Goal: Task Accomplishment & Management: Use online tool/utility

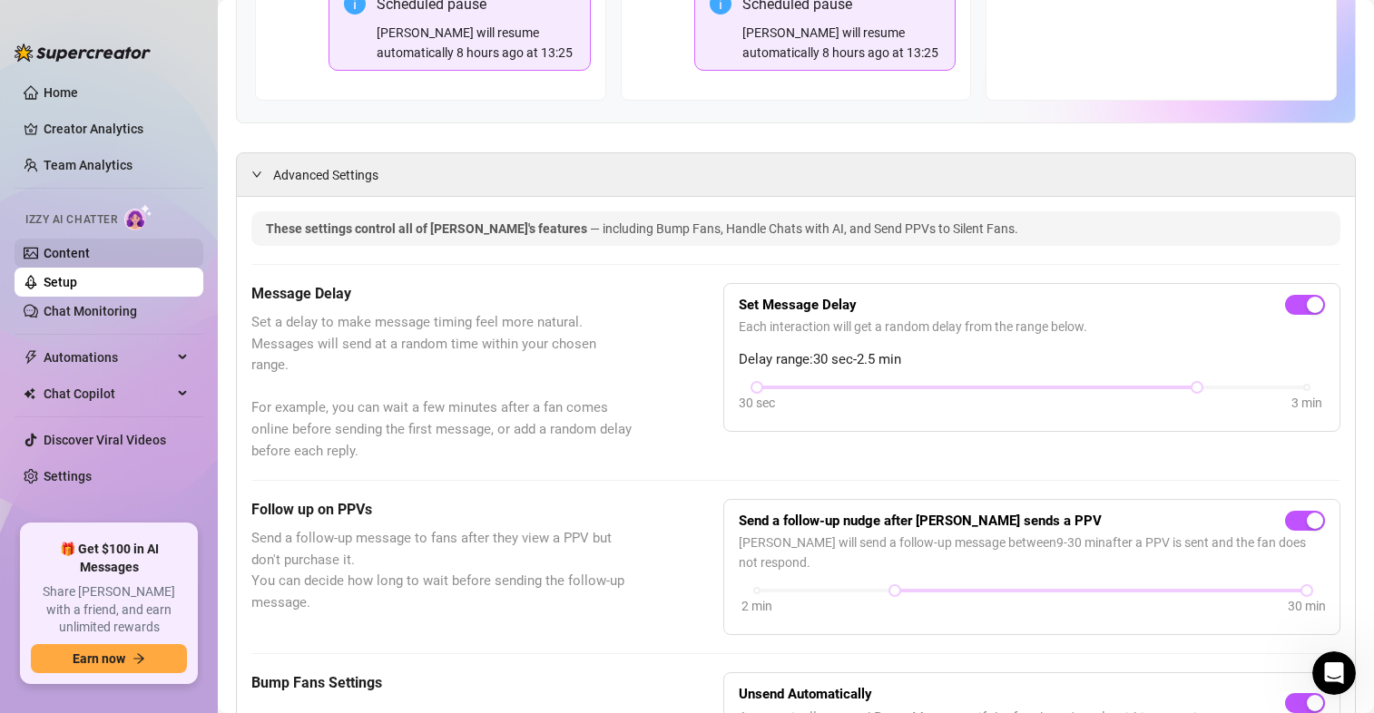
scroll to position [338, 0]
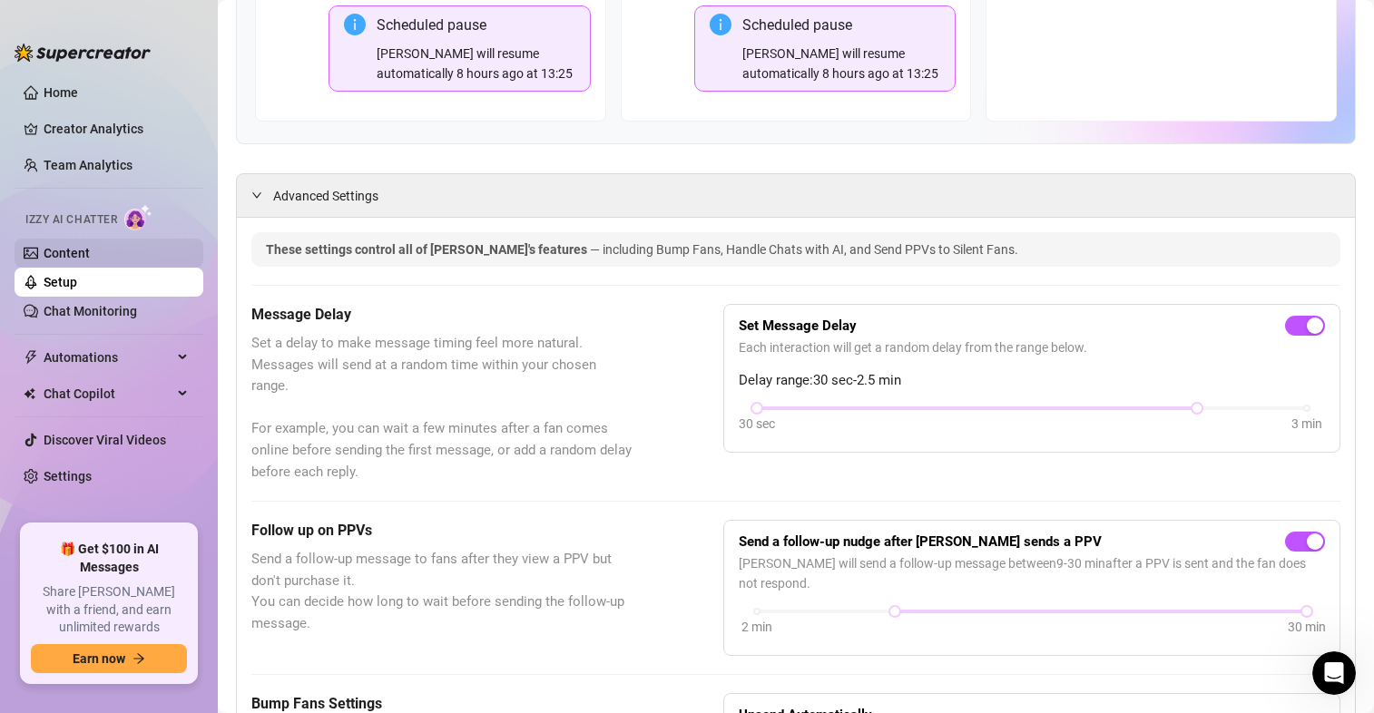
click at [52, 253] on link "Content" at bounding box center [67, 253] width 46 height 15
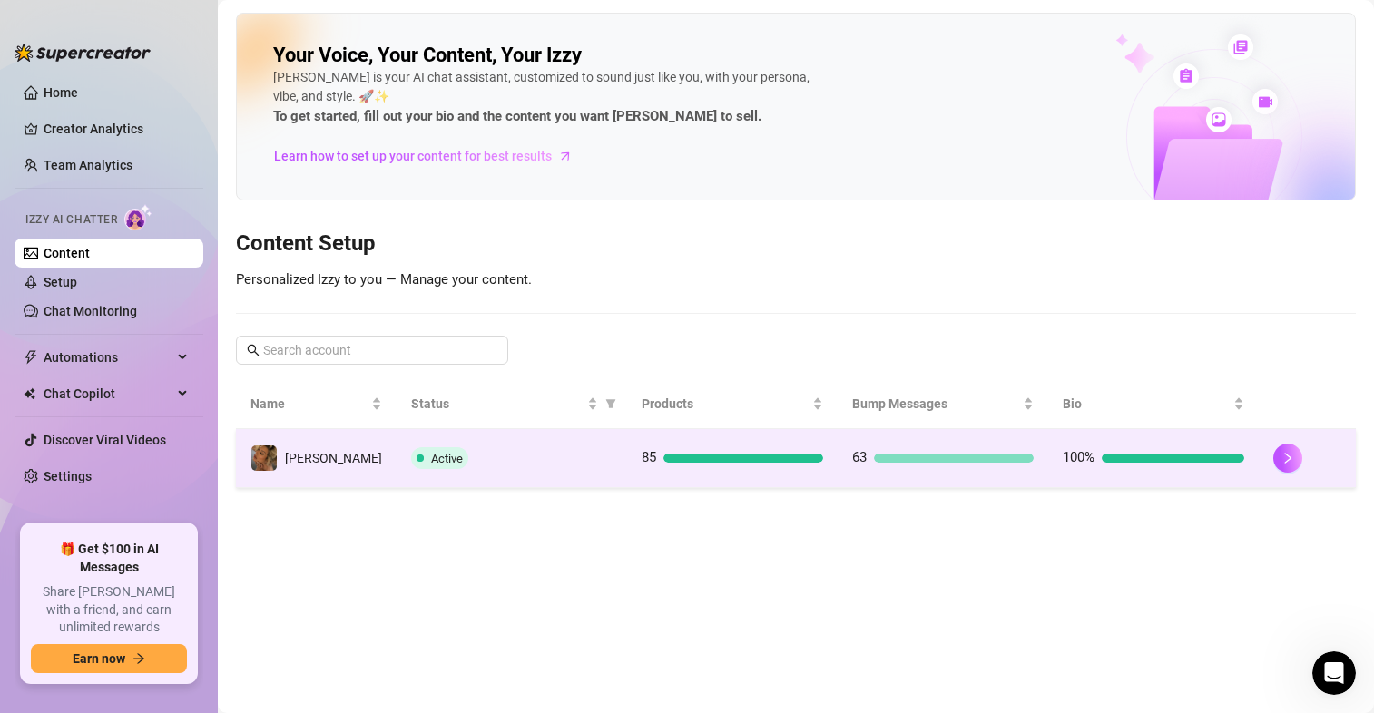
click at [710, 434] on td "85" at bounding box center [732, 458] width 210 height 59
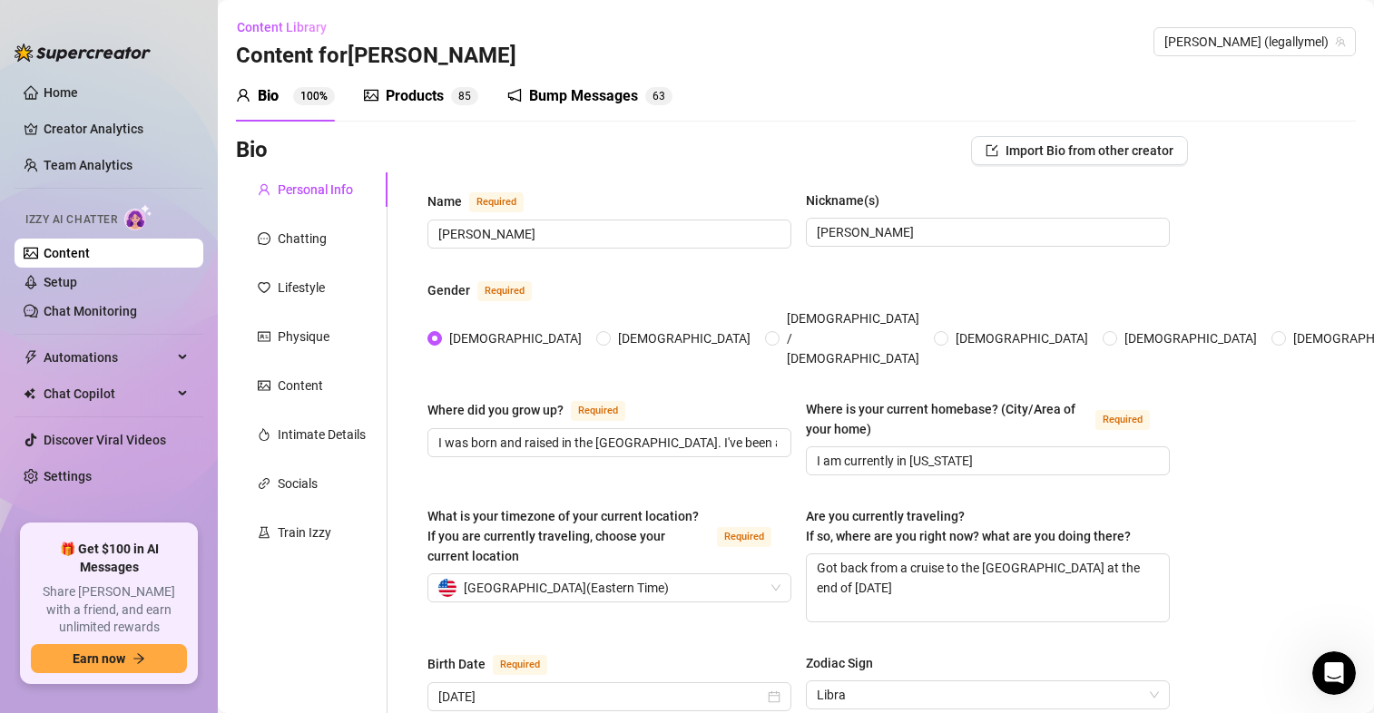
click at [434, 103] on div "Products" at bounding box center [415, 96] width 58 height 22
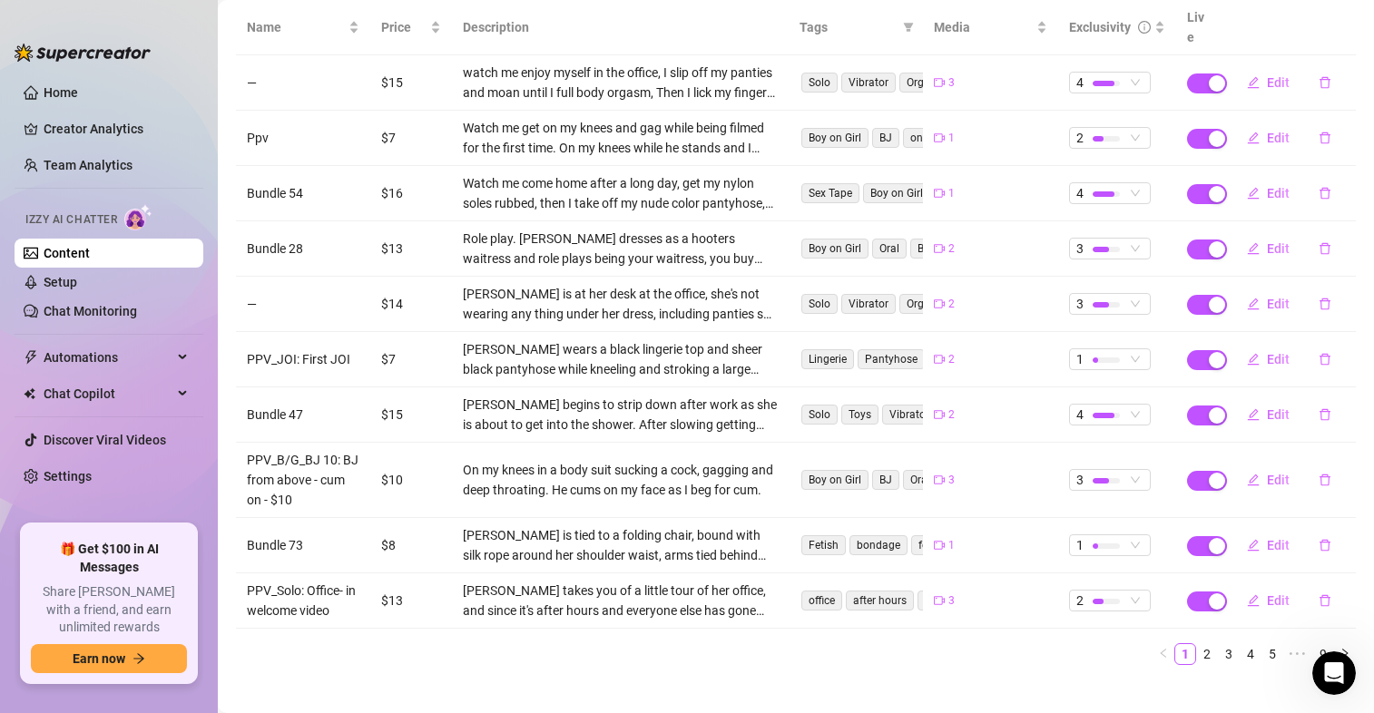
scroll to position [111, 0]
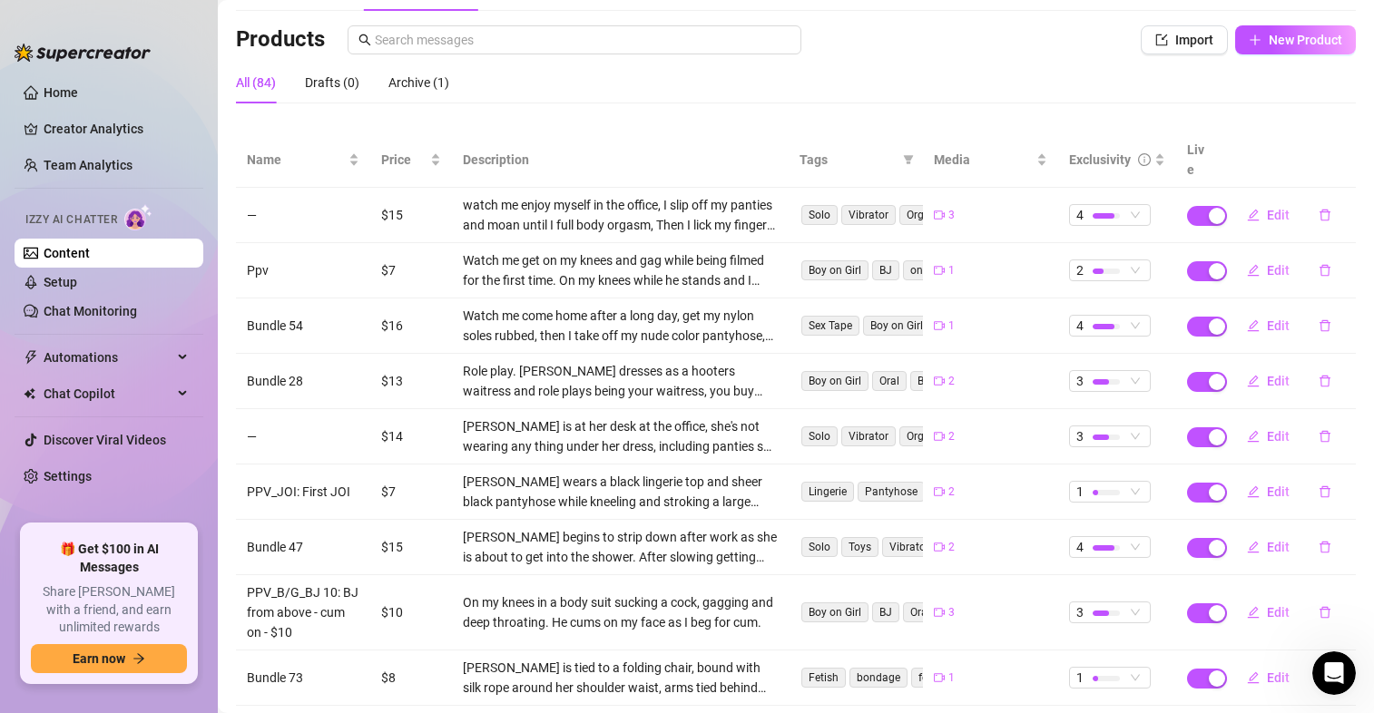
click at [829, 150] on span "Tags" at bounding box center [847, 160] width 96 height 20
click at [810, 150] on span "Tags" at bounding box center [847, 160] width 96 height 20
click at [903, 154] on icon "filter" at bounding box center [908, 159] width 11 height 11
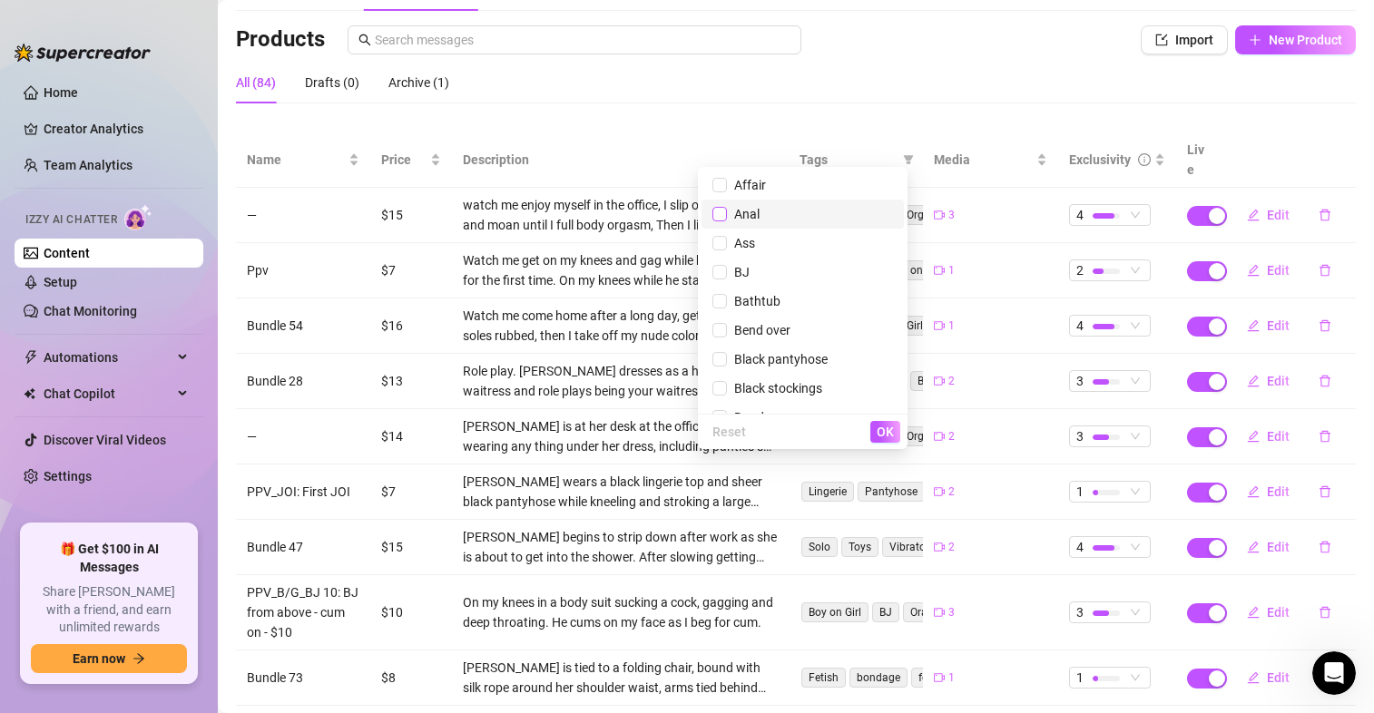
click at [712, 212] on input "checkbox" at bounding box center [719, 214] width 15 height 15
checkbox input "true"
click at [885, 429] on span "OK" at bounding box center [884, 432] width 17 height 15
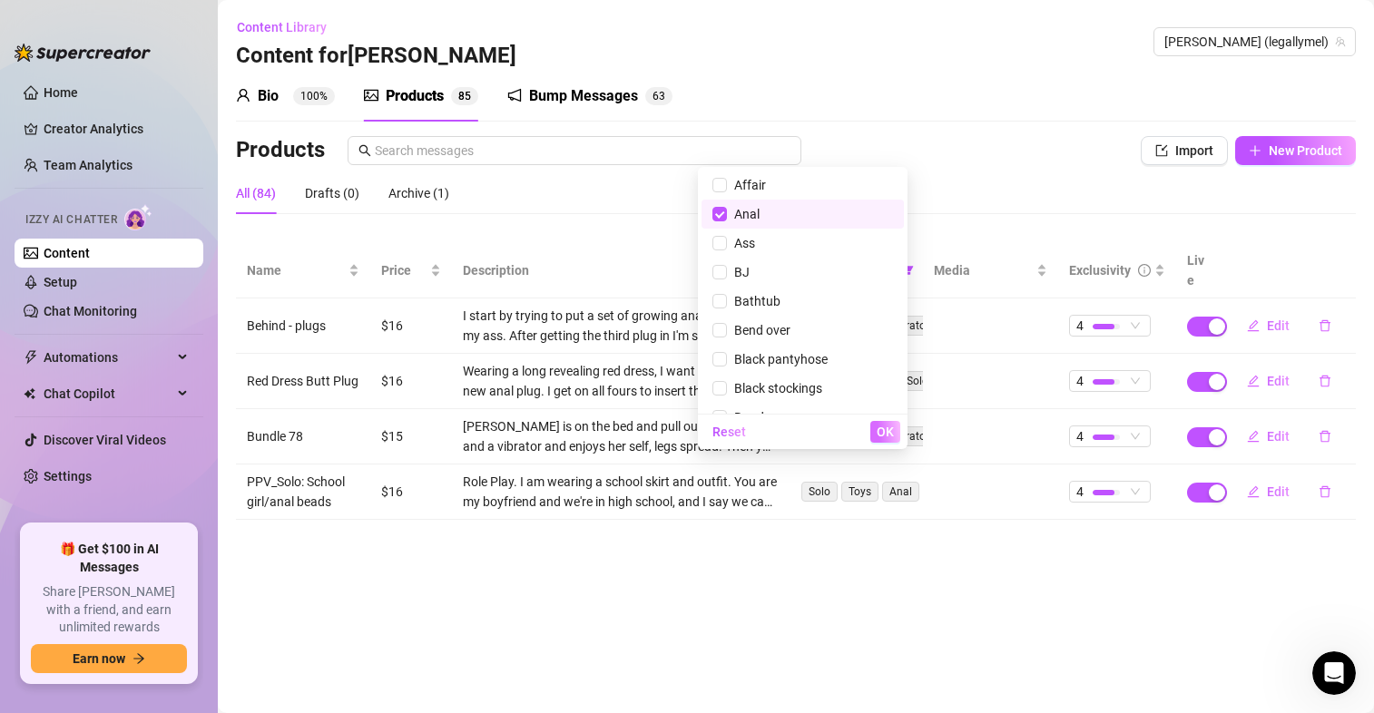
scroll to position [0, 0]
